Goal: Task Accomplishment & Management: Manage account settings

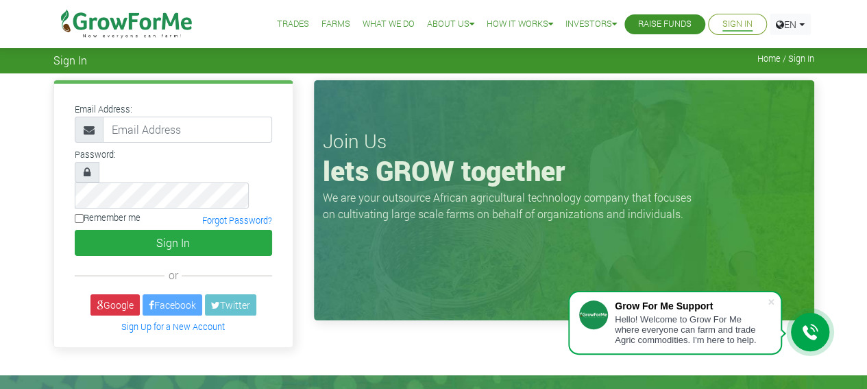
click at [144, 124] on input "email" at bounding box center [187, 129] width 169 height 26
type input "ellensarfo14@gmail.com"
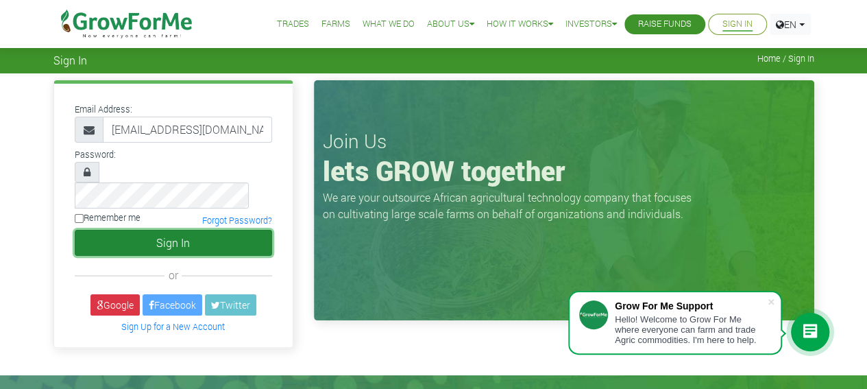
click at [172, 230] on button "Sign In" at bounding box center [173, 243] width 197 height 26
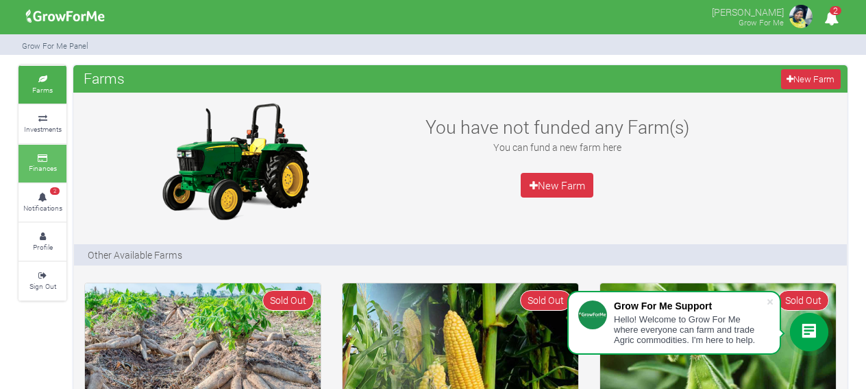
click at [44, 158] on icon at bounding box center [42, 158] width 41 height 7
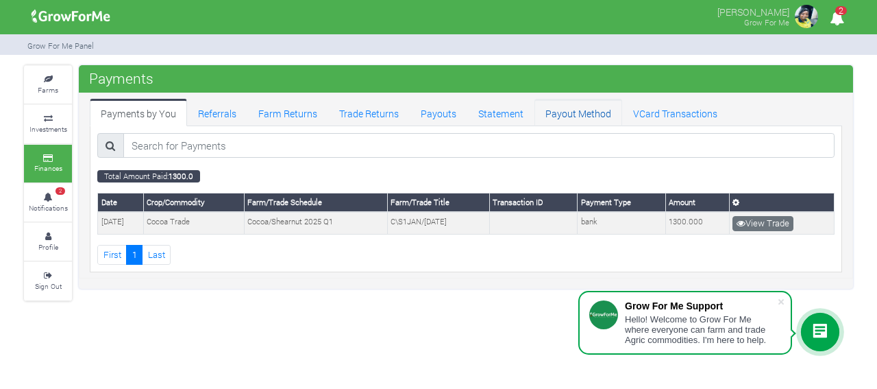
click at [582, 110] on link "Payout Method" at bounding box center [578, 112] width 88 height 27
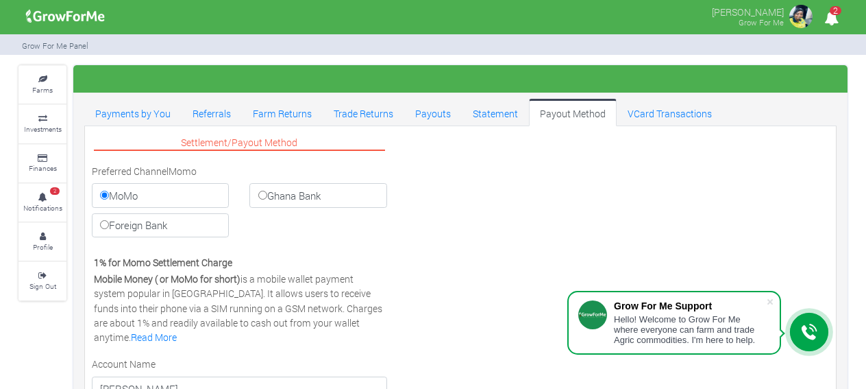
click at [102, 193] on input "MoMo" at bounding box center [104, 194] width 9 height 9
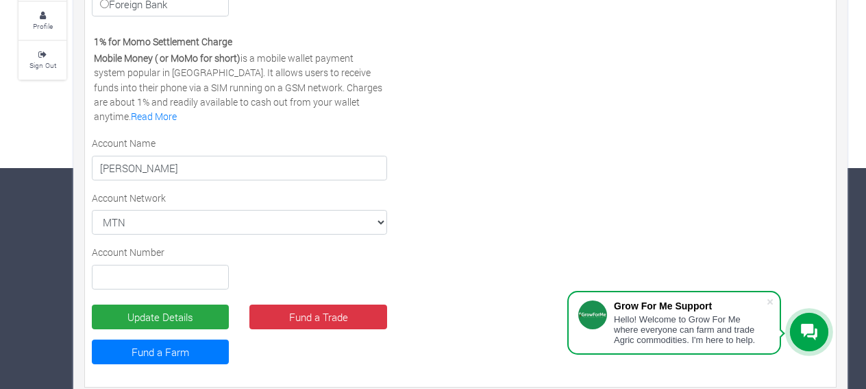
scroll to position [231, 0]
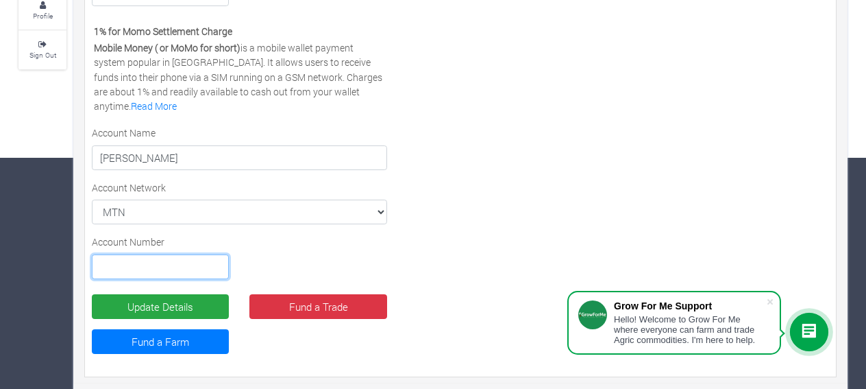
click at [185, 260] on input "text" at bounding box center [160, 266] width 137 height 25
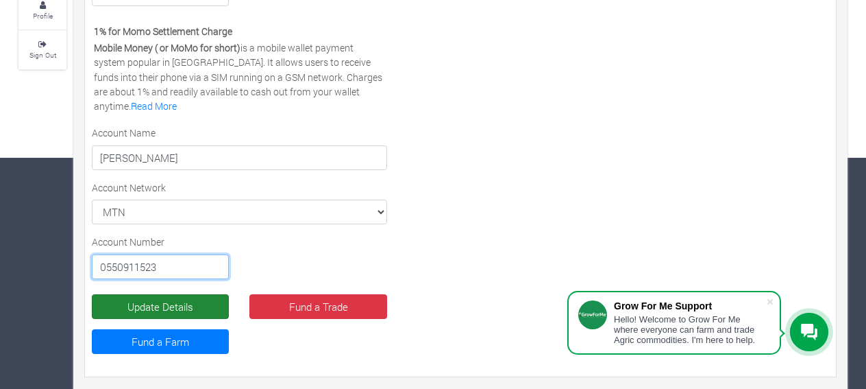
type input "0550911523"
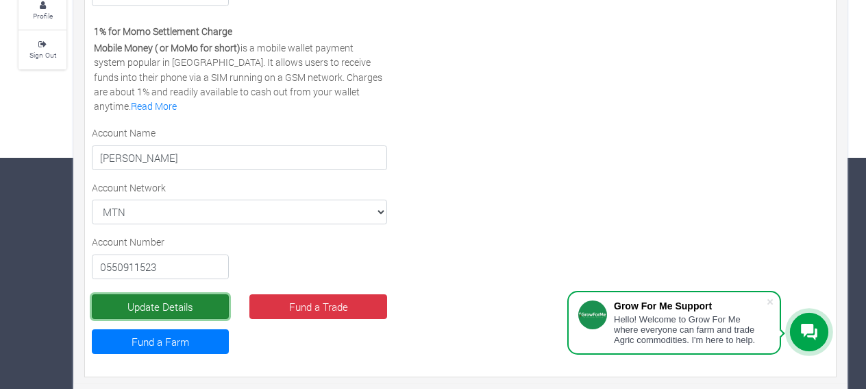
click at [180, 299] on button "Update Details" at bounding box center [160, 306] width 137 height 25
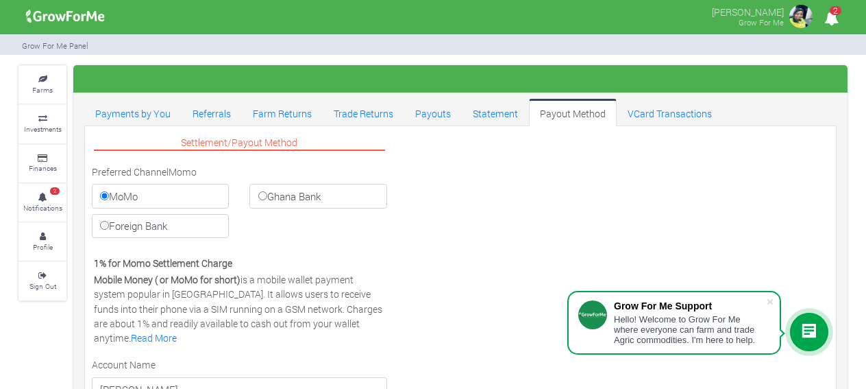
click at [804, 330] on icon at bounding box center [809, 331] width 16 height 16
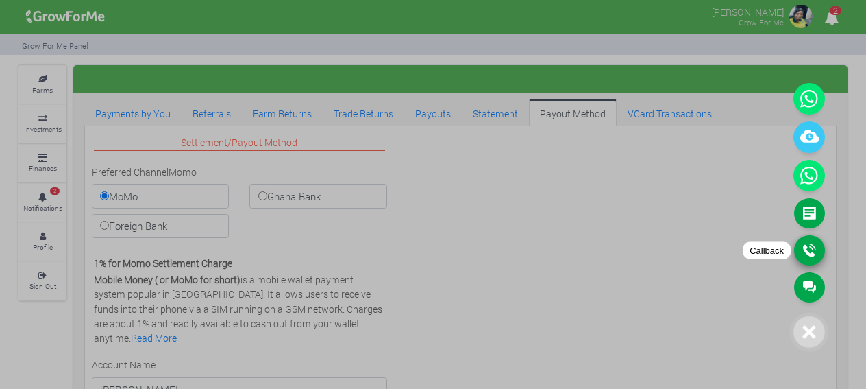
click at [807, 245] on link "Callback" at bounding box center [809, 250] width 31 height 30
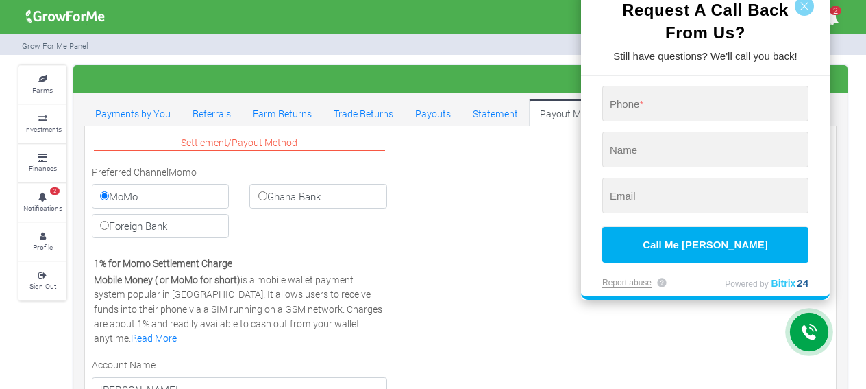
click at [423, 181] on div at bounding box center [433, 194] width 866 height 389
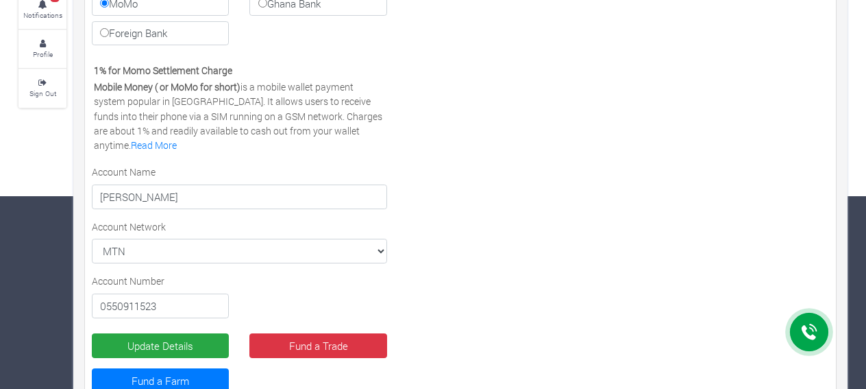
scroll to position [232, 0]
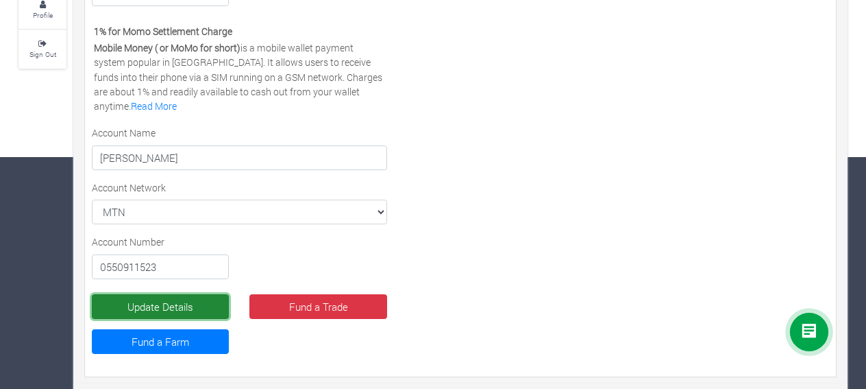
click at [195, 295] on button "Update Details" at bounding box center [160, 306] width 137 height 25
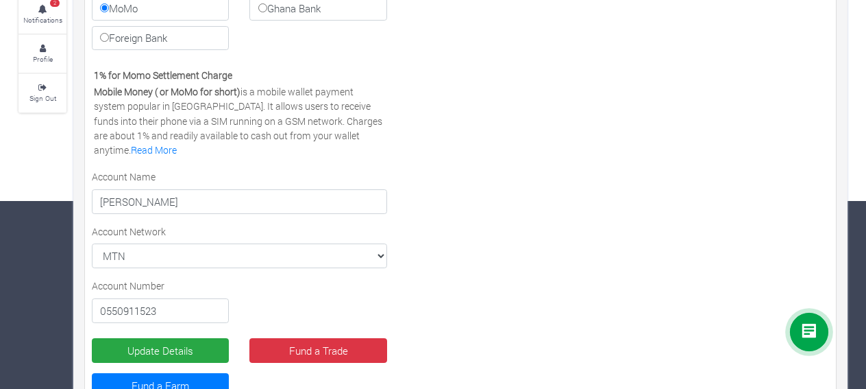
scroll to position [232, 0]
